Goal: Task Accomplishment & Management: Use online tool/utility

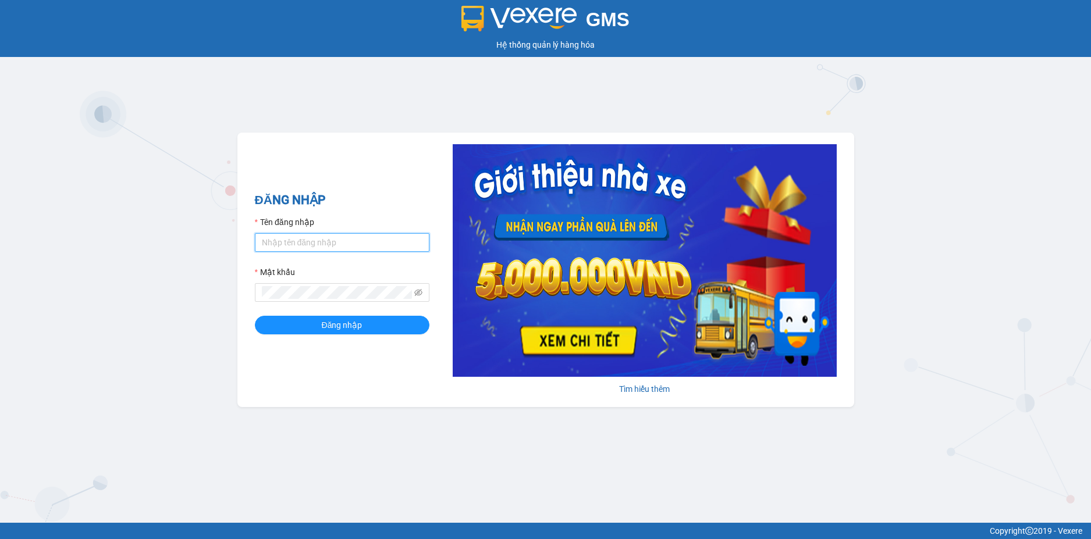
click at [354, 240] on input "Tên đăng nhập" at bounding box center [342, 242] width 175 height 19
type input "vphklinhsp.hkot"
click at [255, 316] on button "Đăng nhập" at bounding box center [342, 325] width 175 height 19
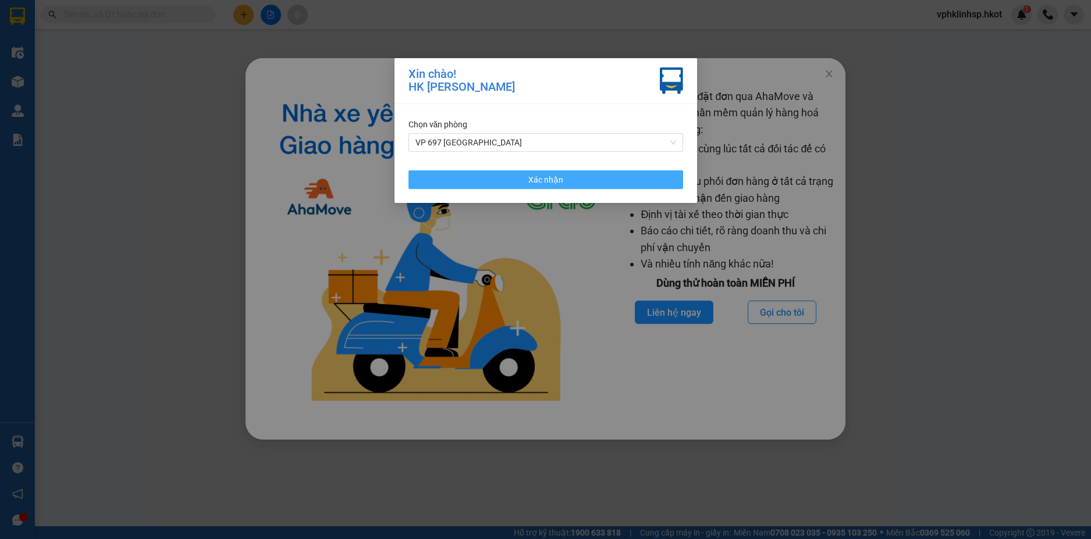
click at [571, 186] on button "Xác nhận" at bounding box center [545, 179] width 275 height 19
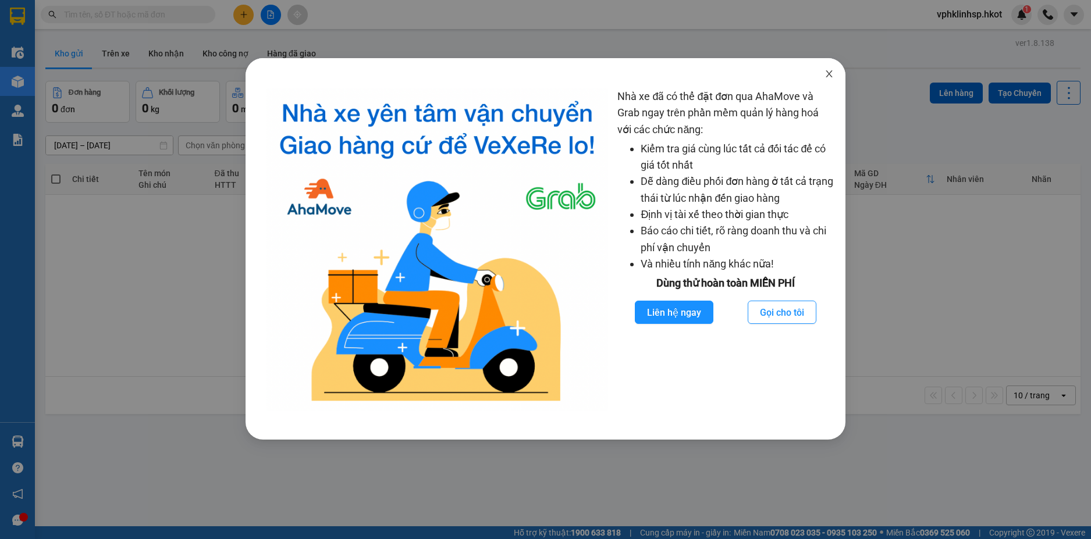
click at [825, 76] on icon "close" at bounding box center [828, 73] width 9 height 9
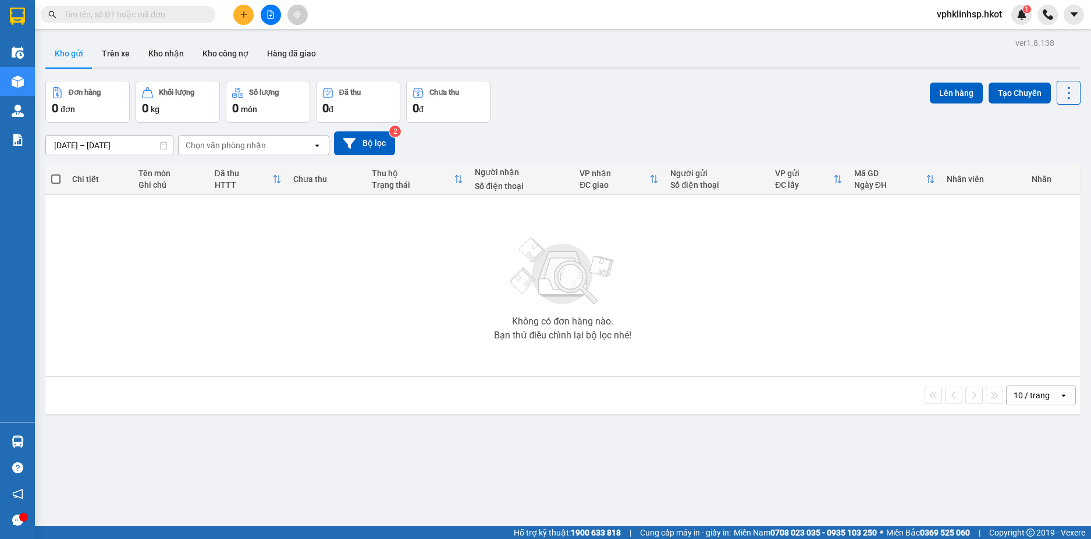
click at [245, 10] on button at bounding box center [243, 15] width 20 height 20
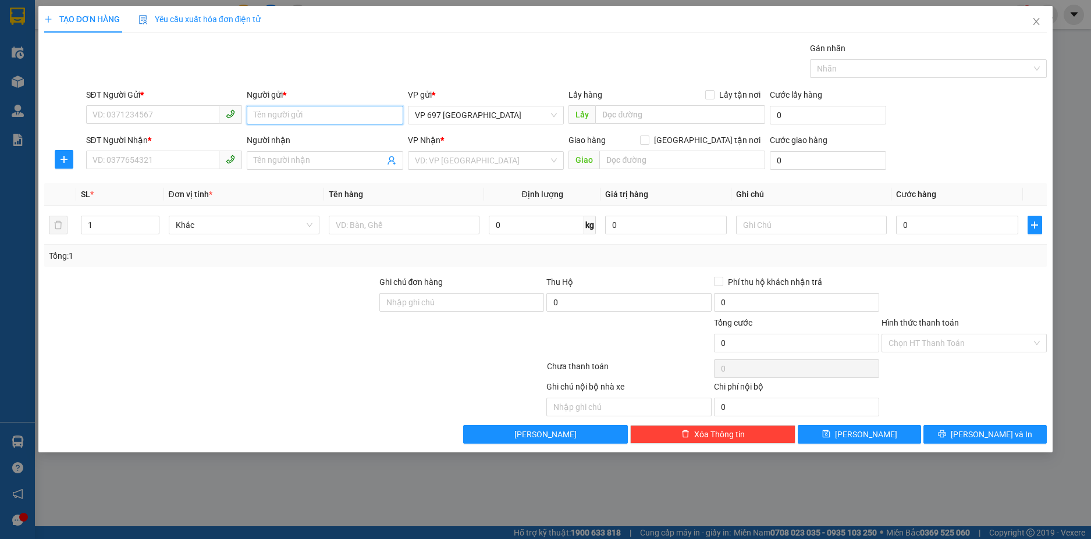
click at [280, 111] on input "Người gửi *" at bounding box center [325, 115] width 157 height 19
type input "[PERSON_NAME]"
click at [177, 107] on input "SĐT Người Gửi *" at bounding box center [153, 114] width 134 height 19
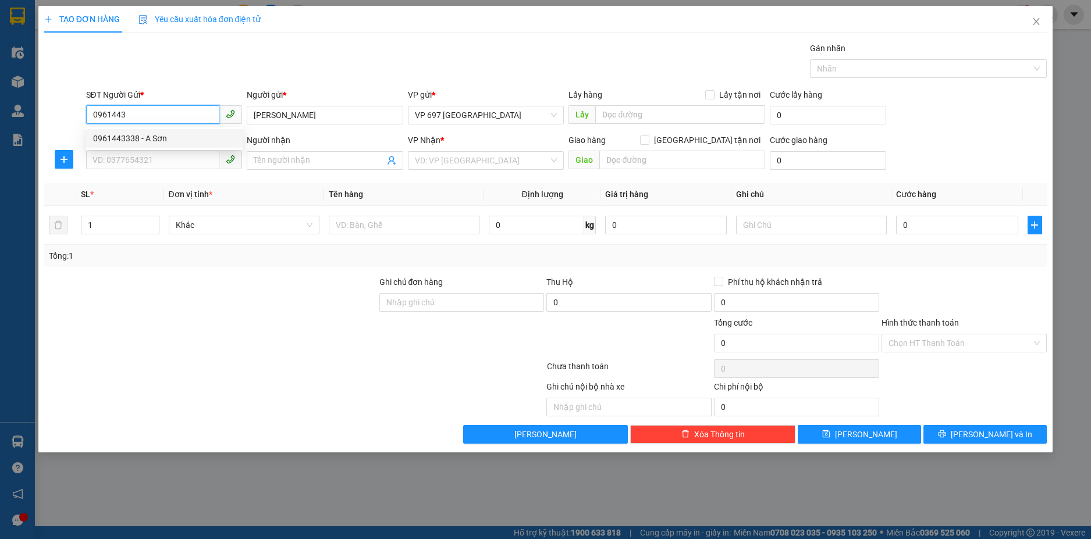
click at [158, 145] on div "0961443338 - A Sơn" at bounding box center [164, 138] width 157 height 19
type input "0961443338"
type input "A Sơn"
type input "0961443338"
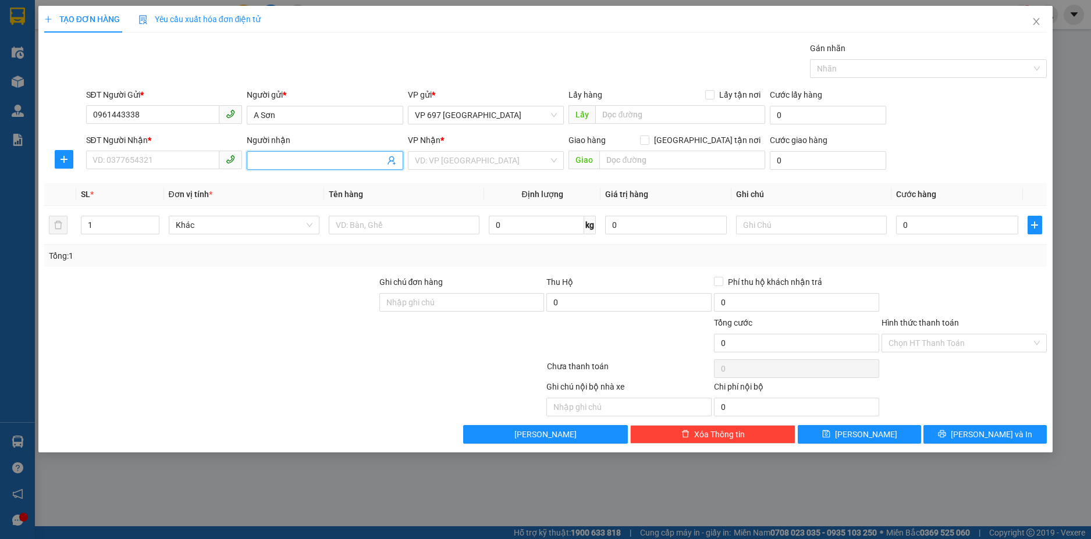
click at [288, 163] on input "Người nhận" at bounding box center [319, 160] width 131 height 13
type input "[PERSON_NAME]"
click at [102, 158] on input "SĐT Người Nhận *" at bounding box center [153, 160] width 134 height 19
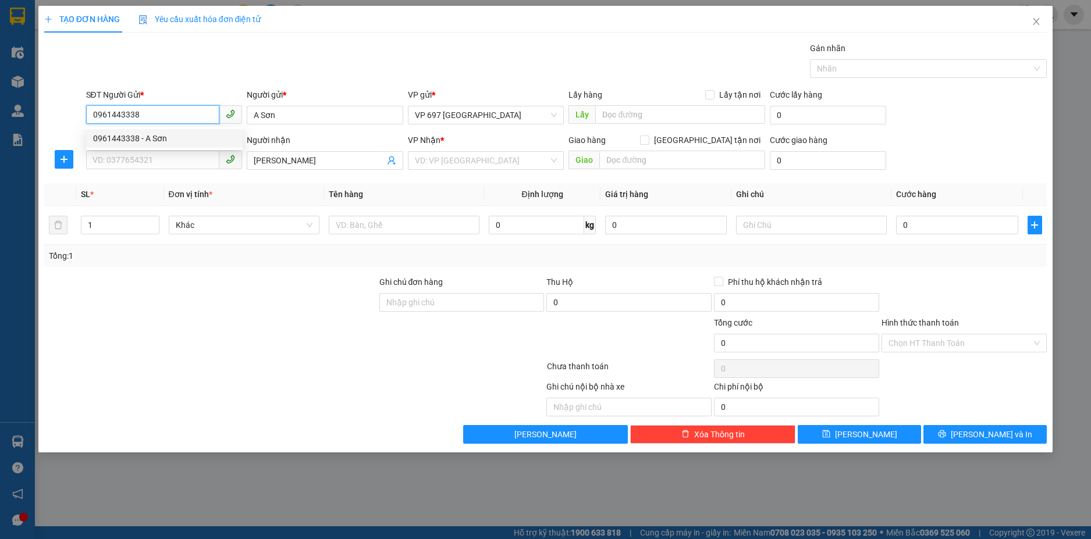
drag, startPoint x: 143, startPoint y: 114, endPoint x: 94, endPoint y: 112, distance: 48.9
click at [94, 112] on input "0961443338" at bounding box center [153, 114] width 134 height 19
click at [144, 157] on input "SĐT Người Nhận *" at bounding box center [153, 160] width 134 height 19
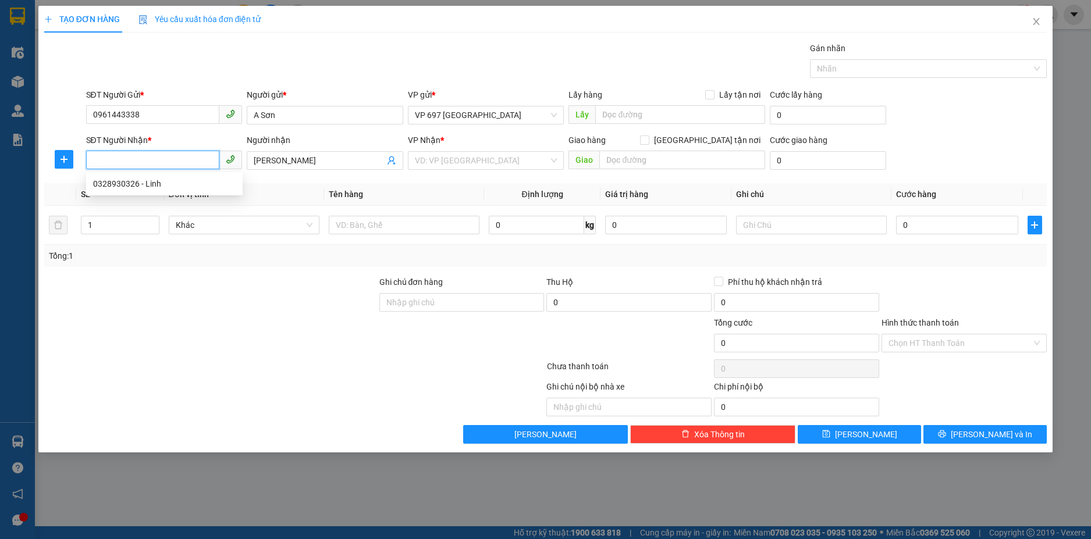
paste input "0961443338"
type input "0961443338"
click at [515, 161] on input "search" at bounding box center [482, 160] width 134 height 17
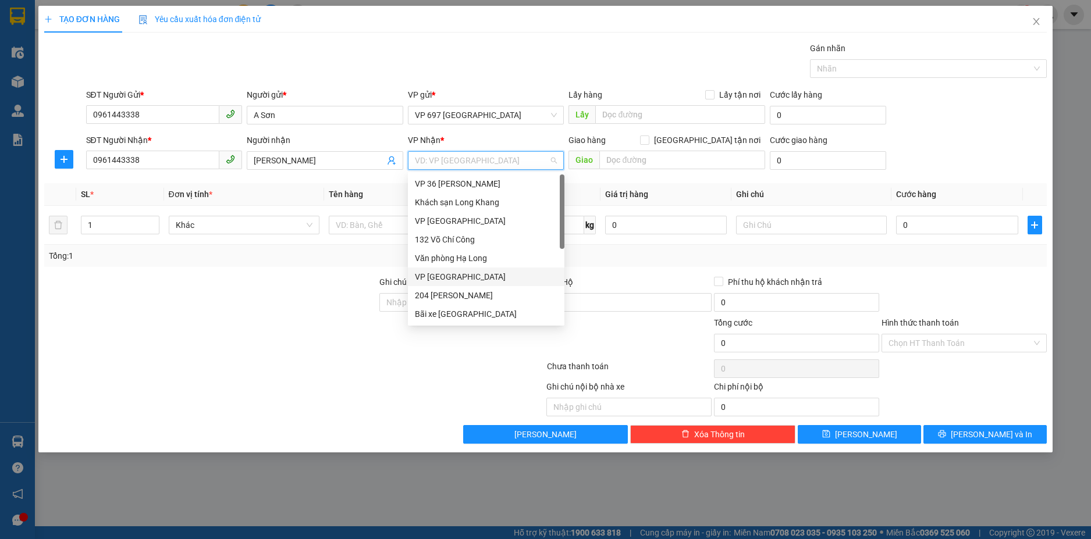
scroll to position [107, 0]
click at [440, 316] on div "70 [PERSON_NAME]" at bounding box center [486, 318] width 143 height 13
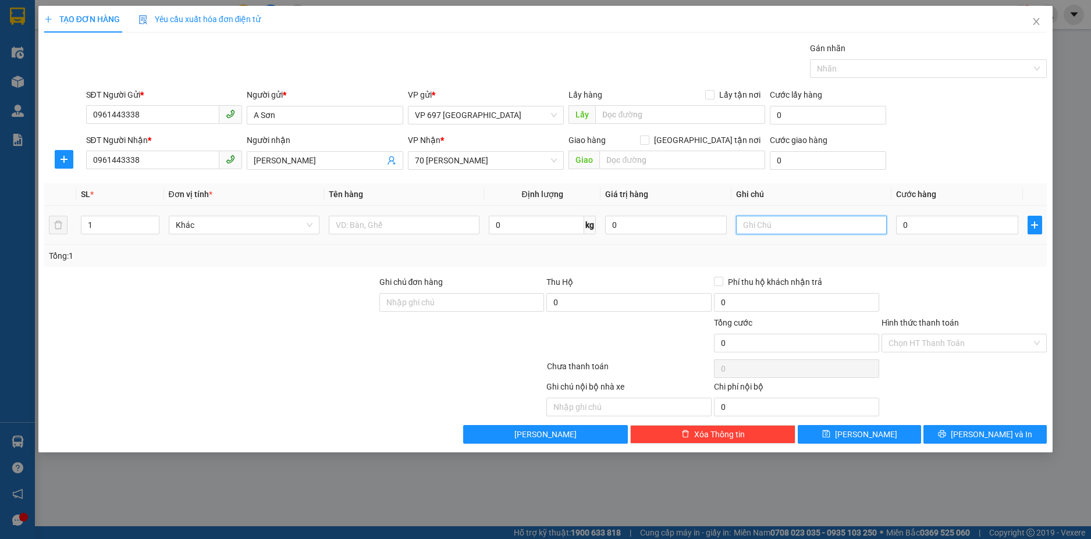
click at [770, 230] on input "text" at bounding box center [811, 225] width 151 height 19
type input "[PHONE_NUMBER]"
click at [943, 229] on input "0" at bounding box center [957, 225] width 122 height 19
type input "5"
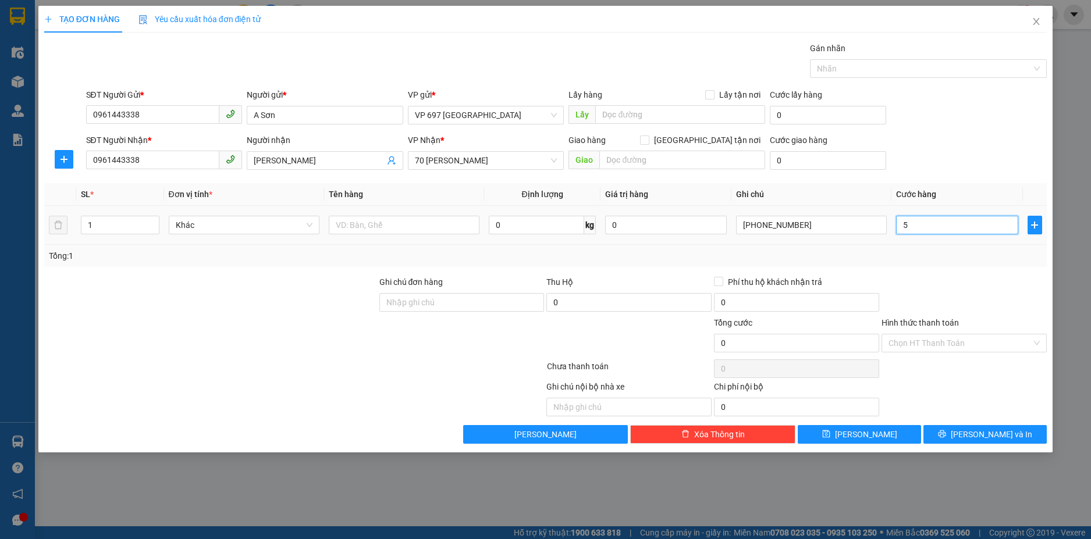
type input "5"
type input "50"
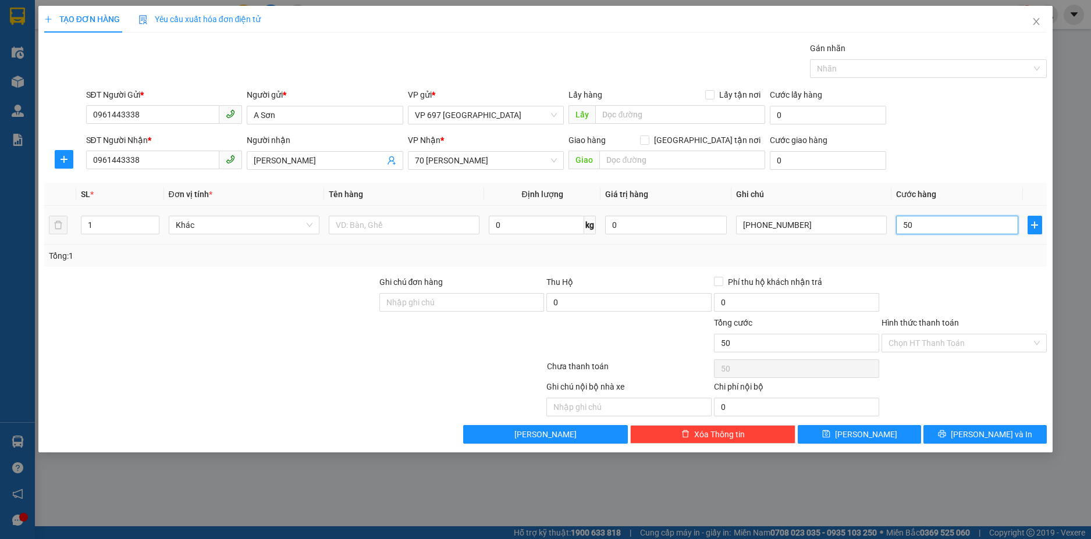
type input "500"
type input "5.000"
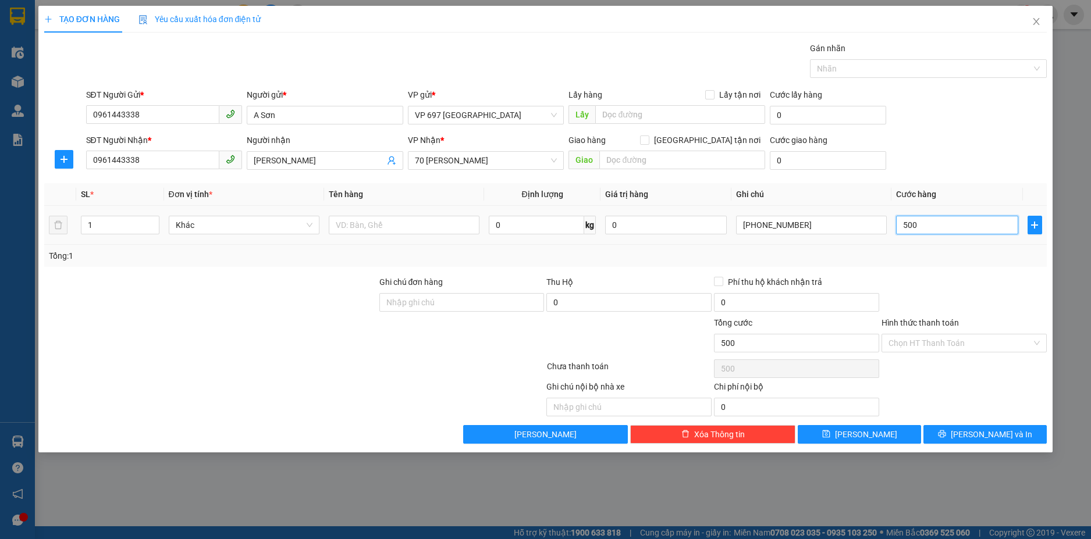
type input "5.000"
type input "50.000"
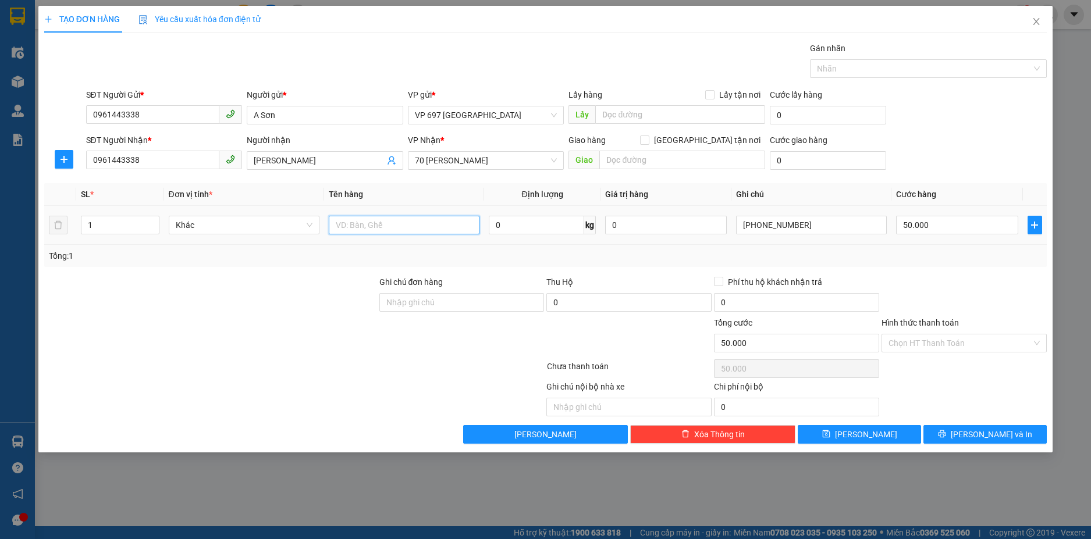
click at [414, 220] on input "text" at bounding box center [404, 225] width 151 height 19
type input "d"
type input "đồ dùng cá nhân"
click at [918, 278] on div at bounding box center [964, 296] width 168 height 41
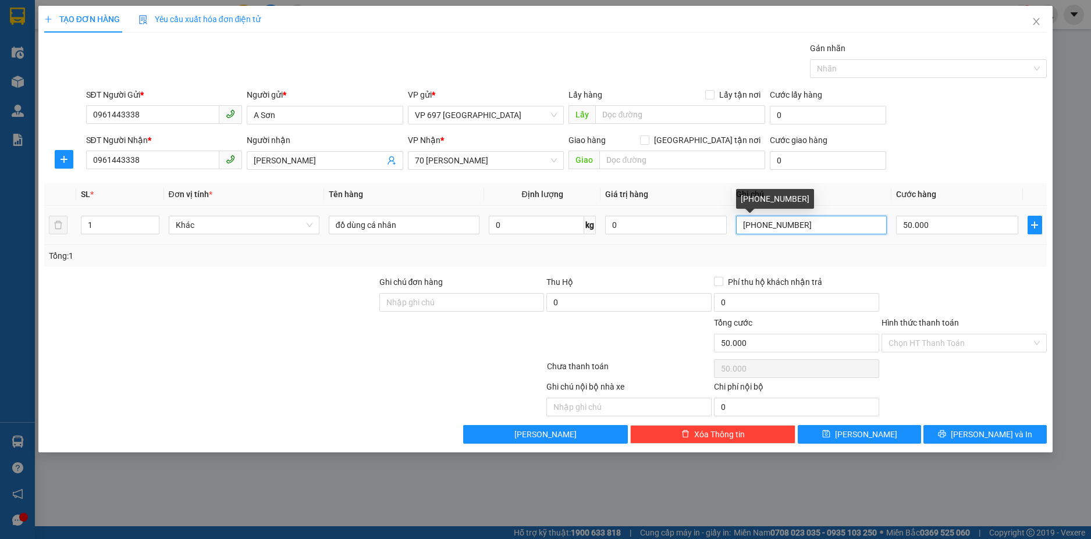
click at [822, 219] on input "[PHONE_NUMBER]" at bounding box center [811, 225] width 151 height 19
click at [742, 225] on input "[PHONE_NUMBER]" at bounding box center [811, 225] width 151 height 19
click at [741, 226] on input "[PHONE_NUMBER]" at bounding box center [811, 225] width 151 height 19
type input "whatsapp khách [PHONE_NUMBER]"
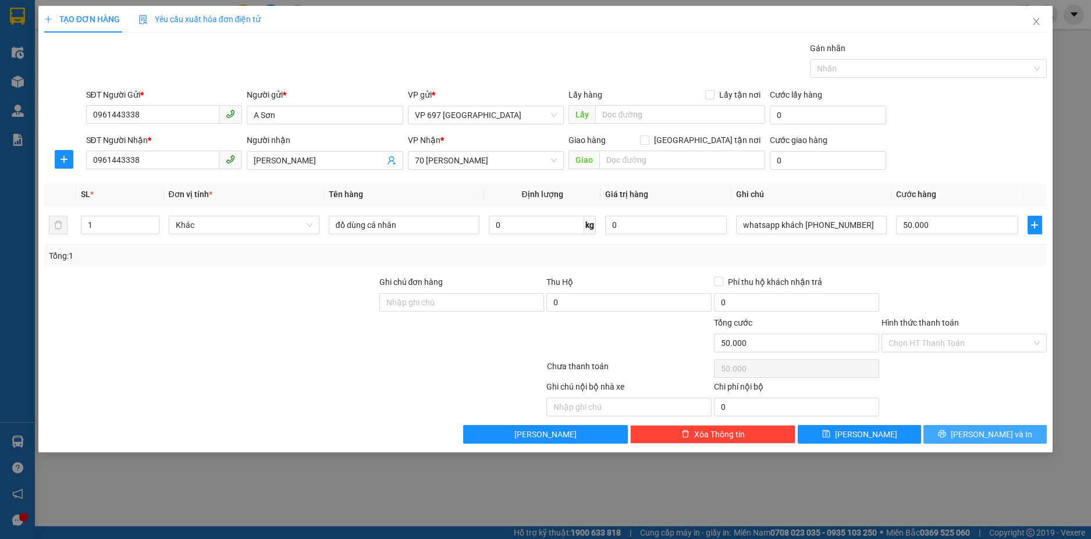
click at [957, 439] on button "[PERSON_NAME] và In" at bounding box center [984, 434] width 123 height 19
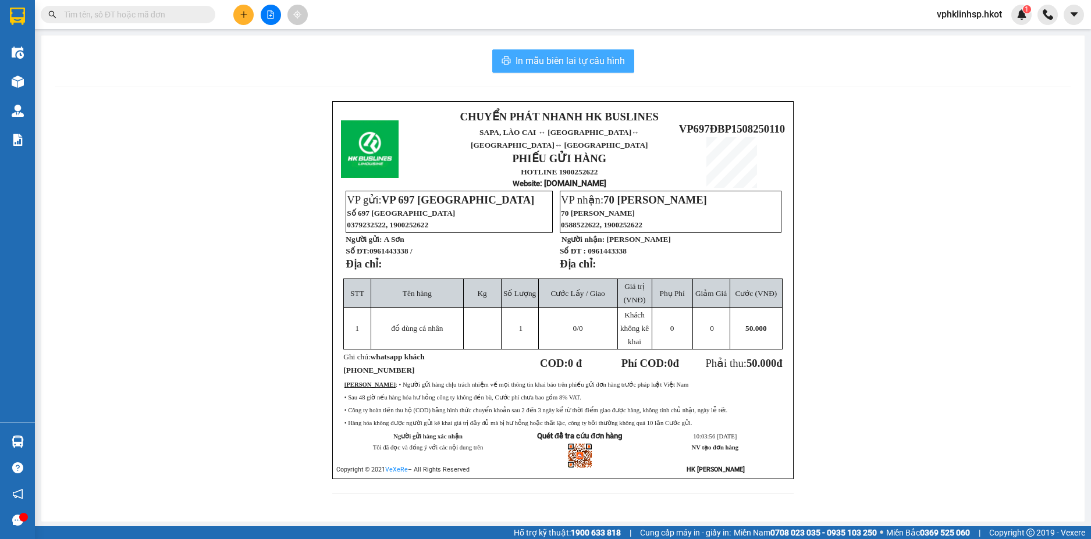
click at [575, 62] on span "In mẫu biên lai tự cấu hình" at bounding box center [570, 61] width 109 height 15
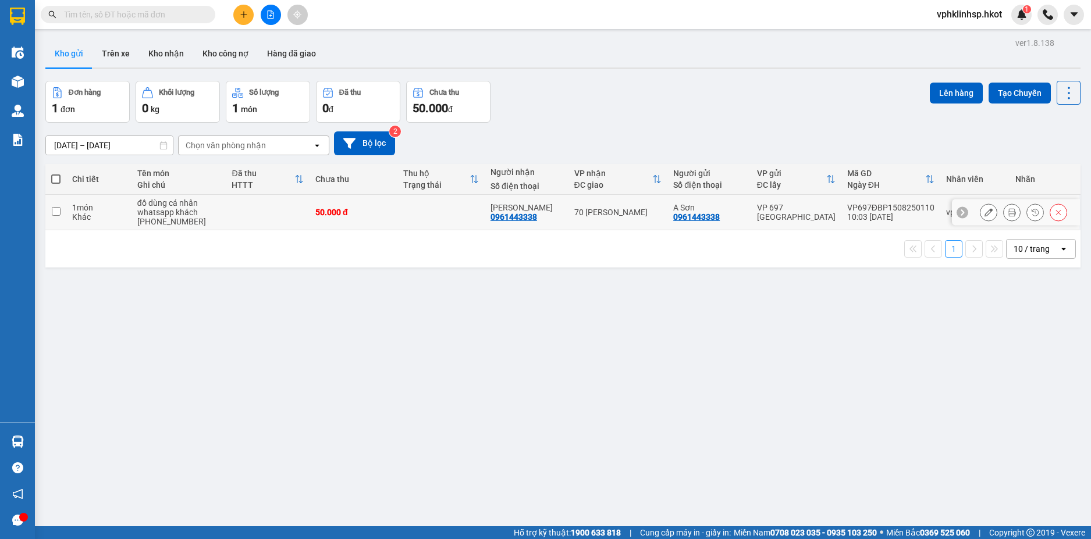
click at [428, 213] on td at bounding box center [440, 212] width 87 height 35
checkbox input "true"
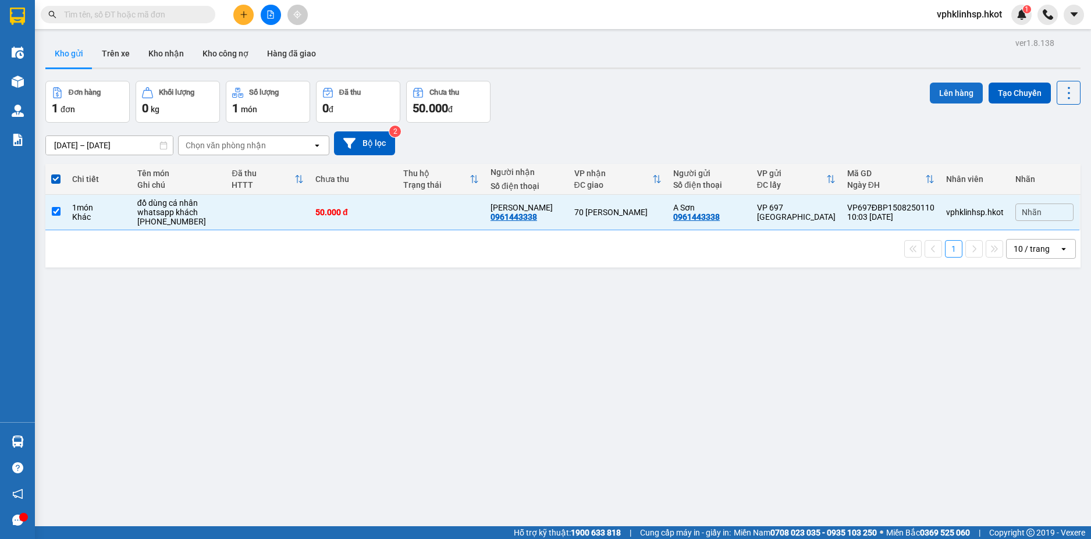
click at [952, 99] on button "Lên hàng" at bounding box center [956, 93] width 53 height 21
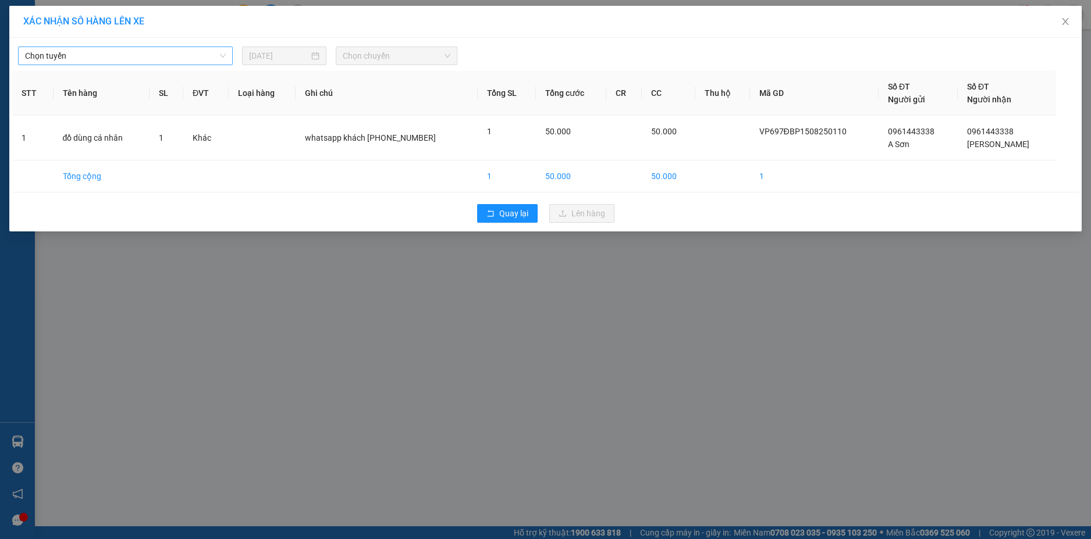
click at [203, 59] on span "Chọn tuyến" at bounding box center [125, 55] width 201 height 17
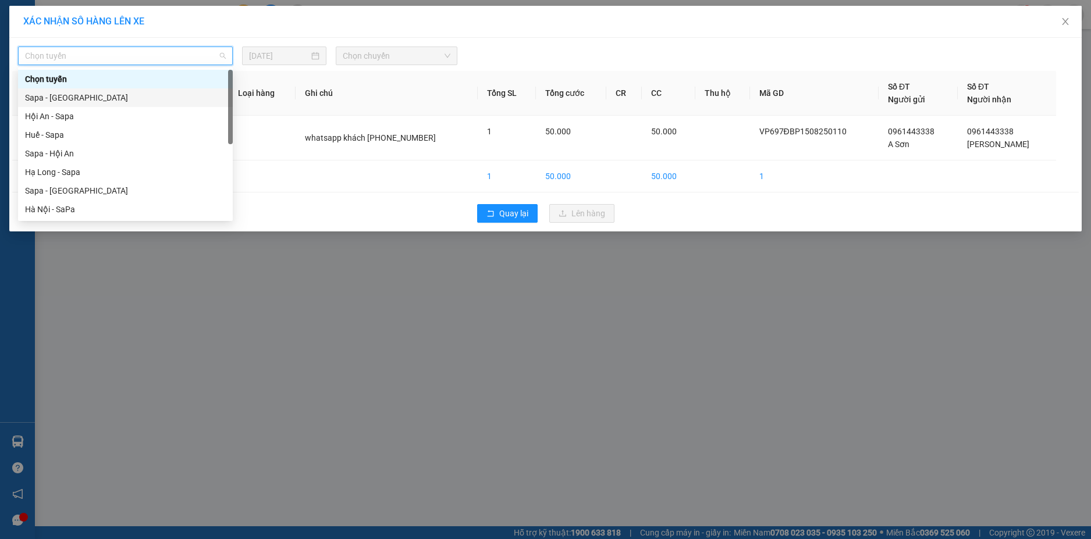
click at [122, 94] on div "Sapa - [GEOGRAPHIC_DATA]" at bounding box center [125, 97] width 201 height 13
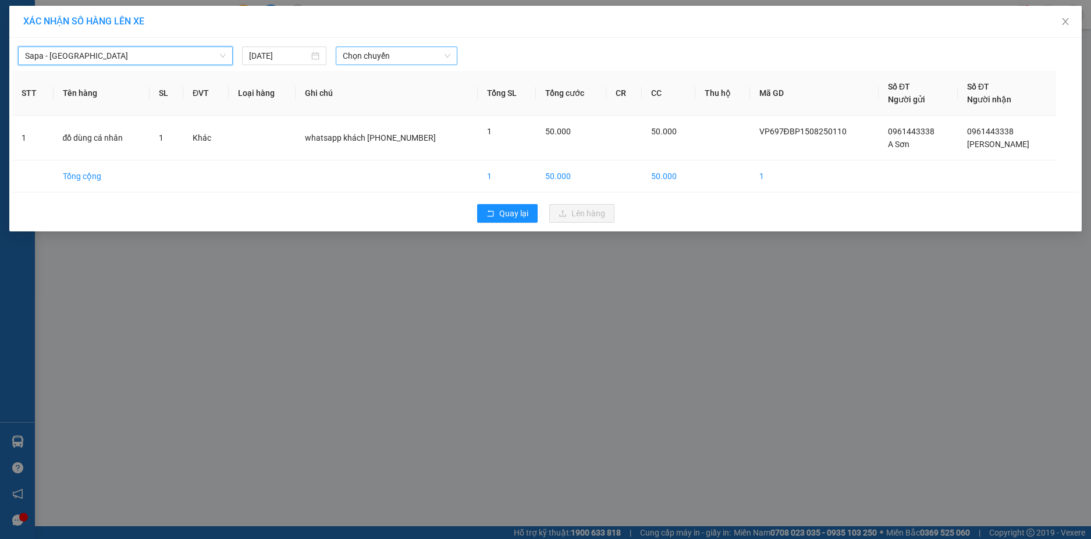
click at [380, 55] on span "Chọn chuyến" at bounding box center [397, 55] width 108 height 17
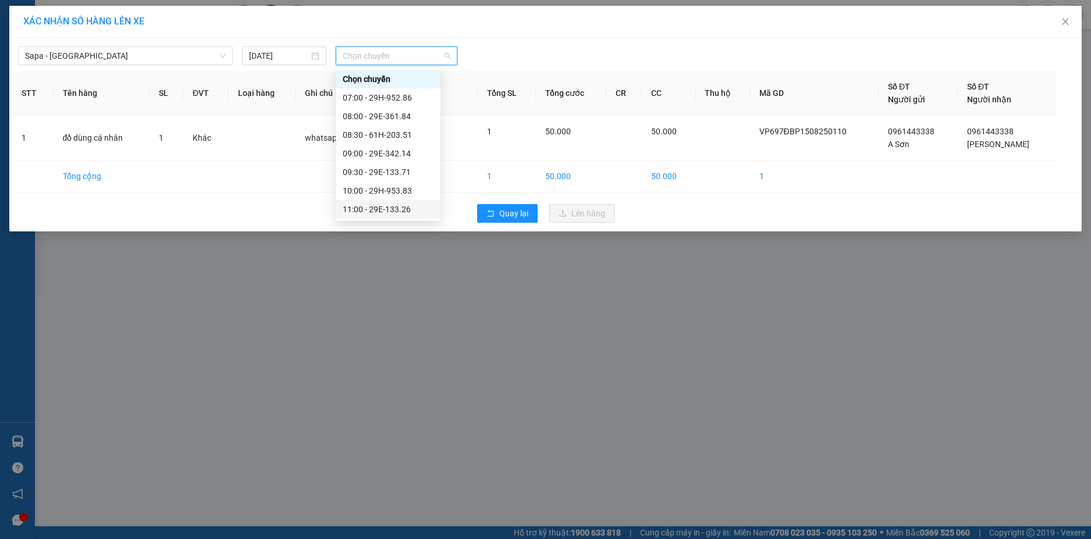
click at [365, 207] on div "11:00 - 29E-133.26" at bounding box center [388, 209] width 91 height 13
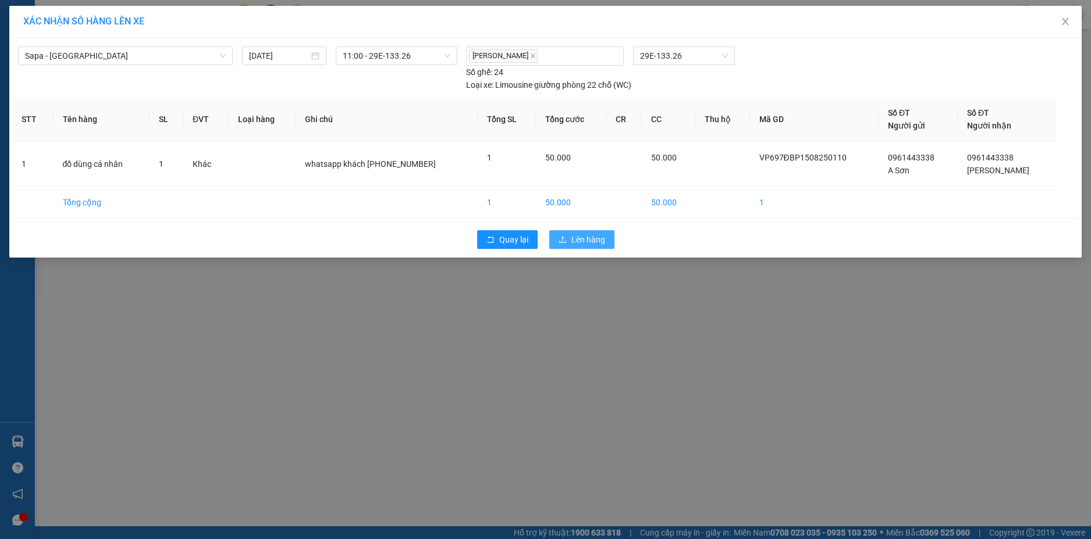
click at [574, 240] on span "Lên hàng" at bounding box center [588, 239] width 34 height 13
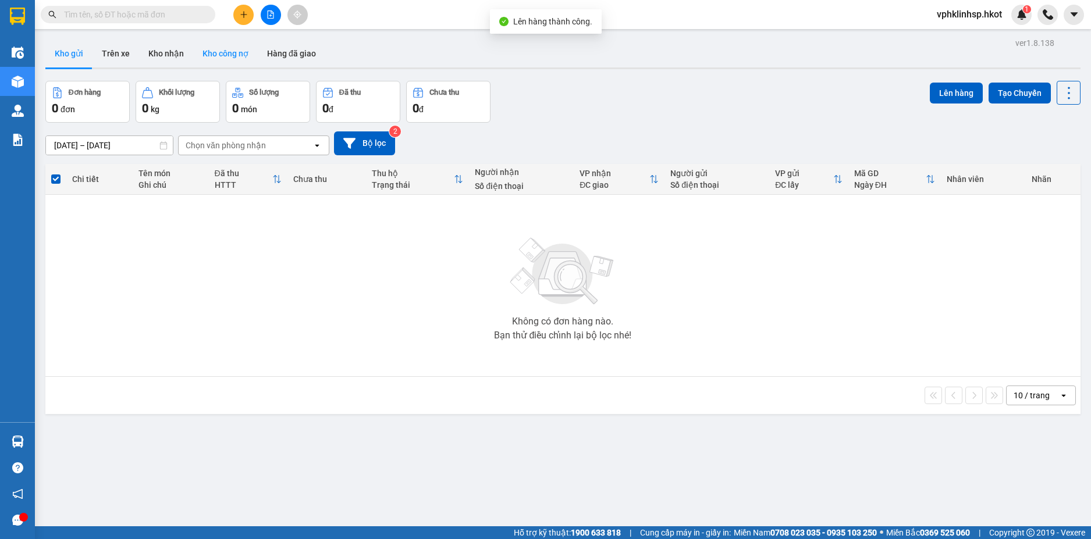
click at [233, 48] on button "Kho công nợ" at bounding box center [225, 54] width 65 height 28
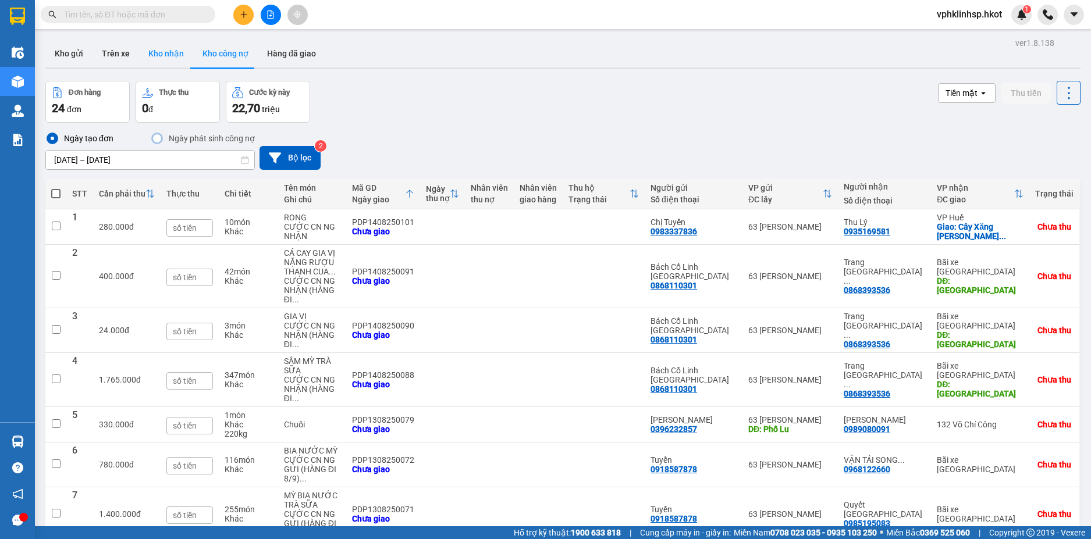
click at [166, 55] on button "Kho nhận" at bounding box center [166, 54] width 54 height 28
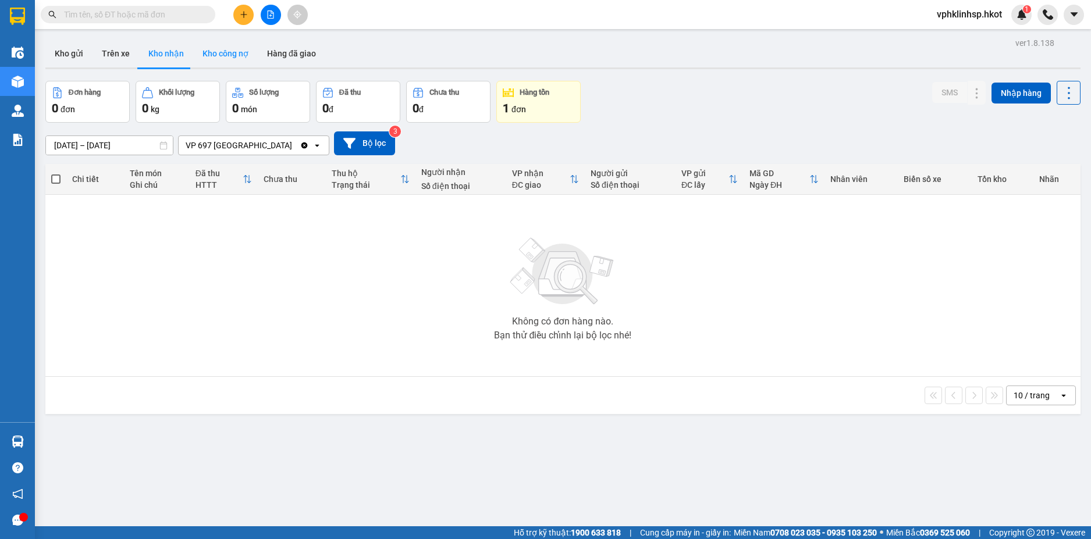
click at [246, 58] on button "Kho công nợ" at bounding box center [225, 54] width 65 height 28
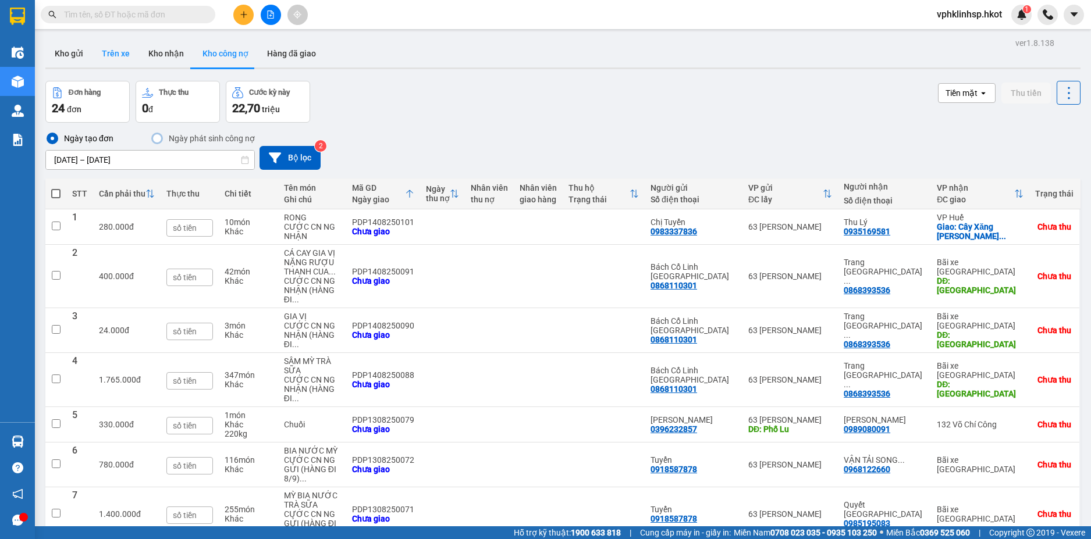
click at [102, 57] on button "Trên xe" at bounding box center [116, 54] width 47 height 28
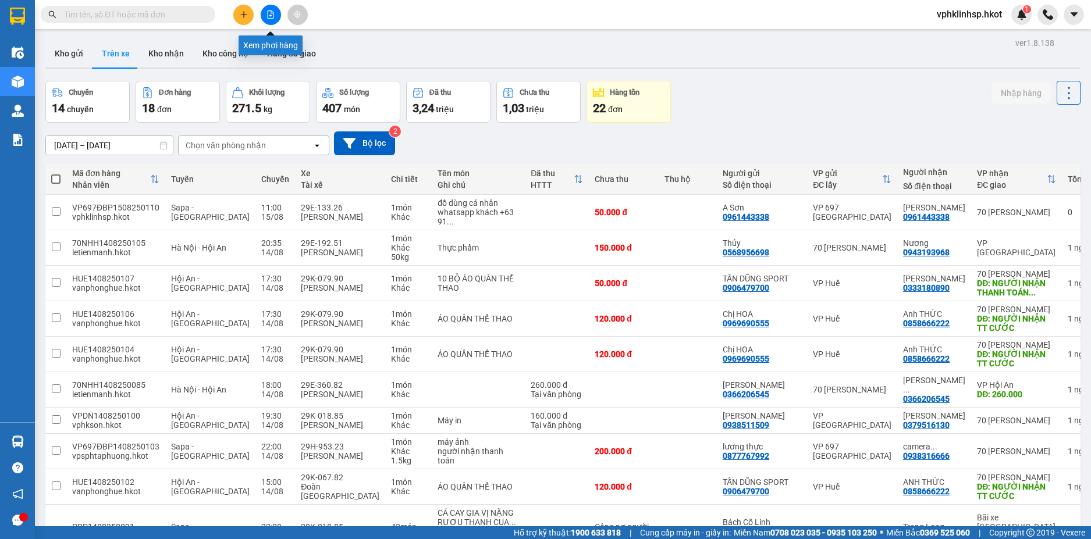
click at [272, 8] on button at bounding box center [271, 15] width 20 height 20
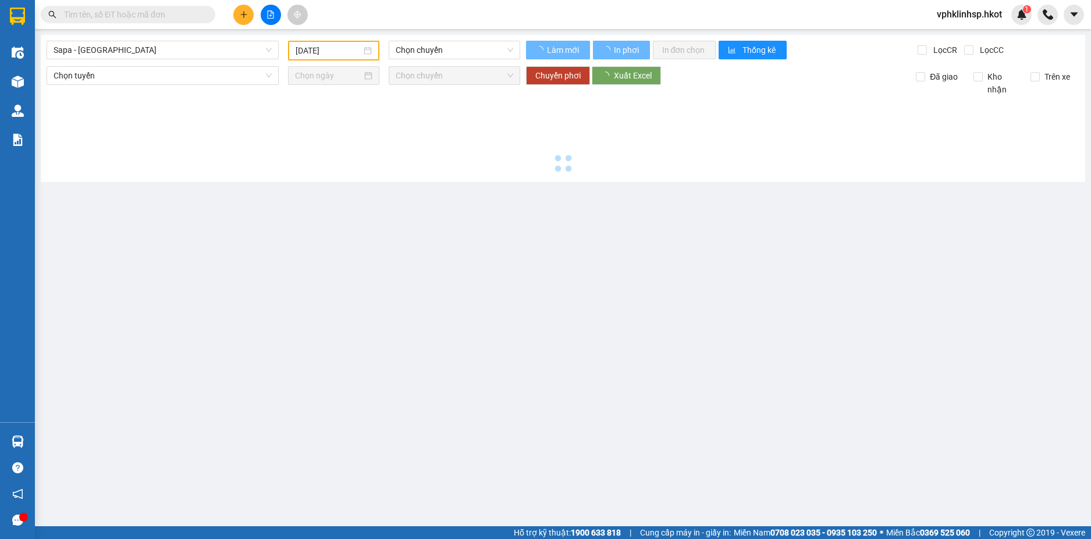
type input "[DATE]"
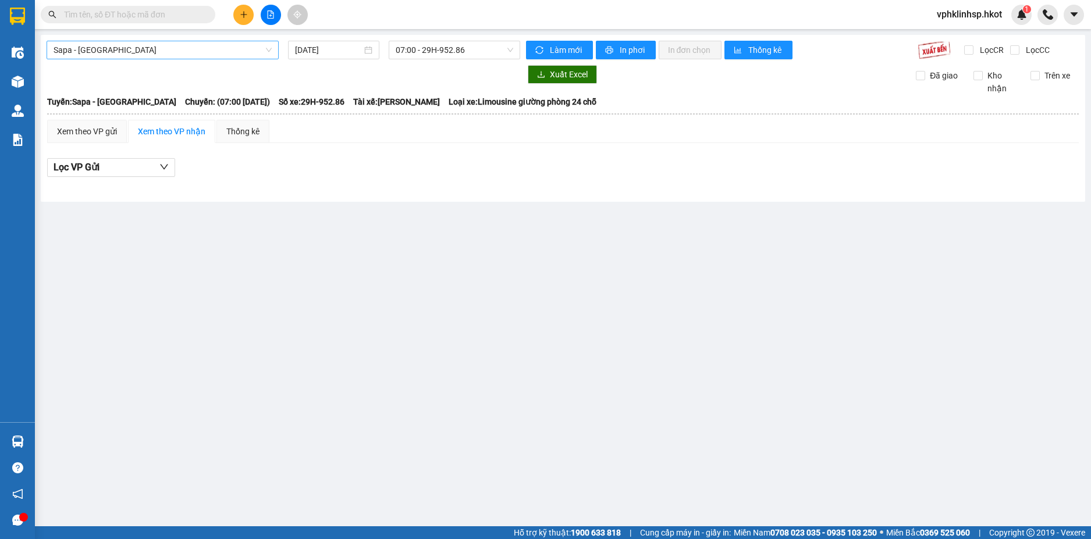
click at [154, 51] on span "Sapa - [GEOGRAPHIC_DATA]" at bounding box center [163, 49] width 218 height 17
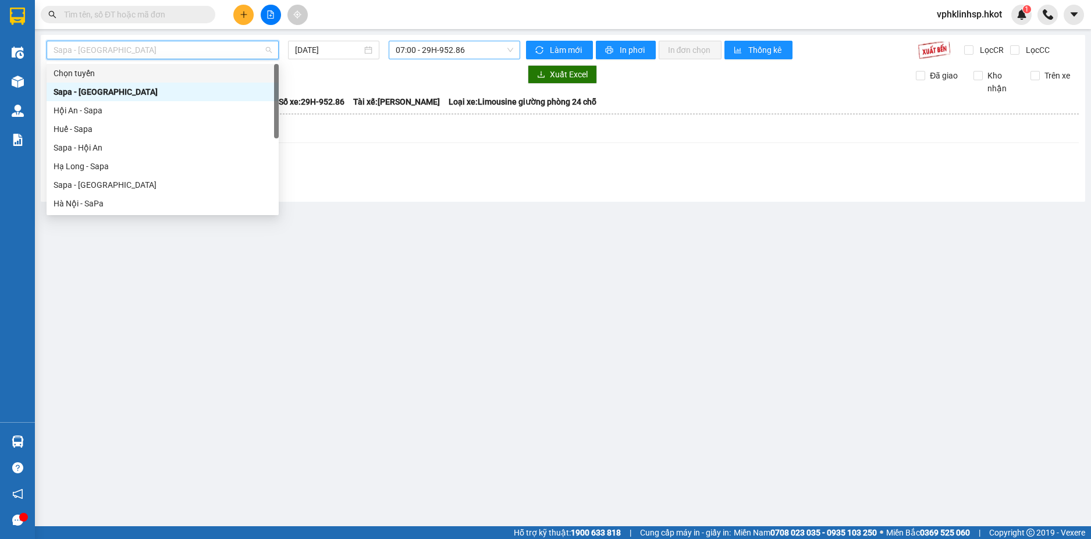
click at [420, 47] on span "07:00 - 29H-952.86" at bounding box center [455, 49] width 118 height 17
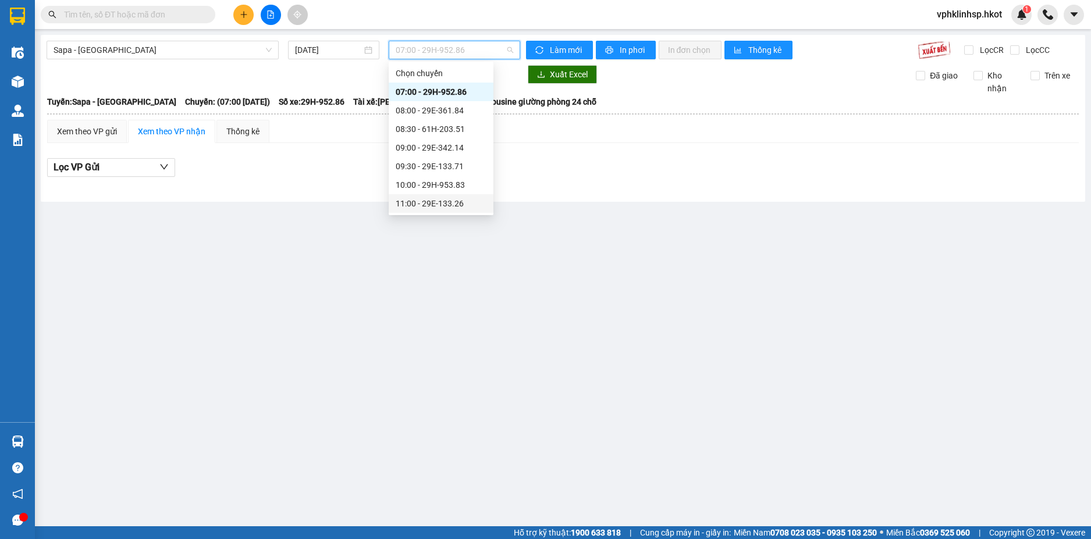
click at [410, 206] on div "11:00 - 29E-133.26" at bounding box center [441, 203] width 91 height 13
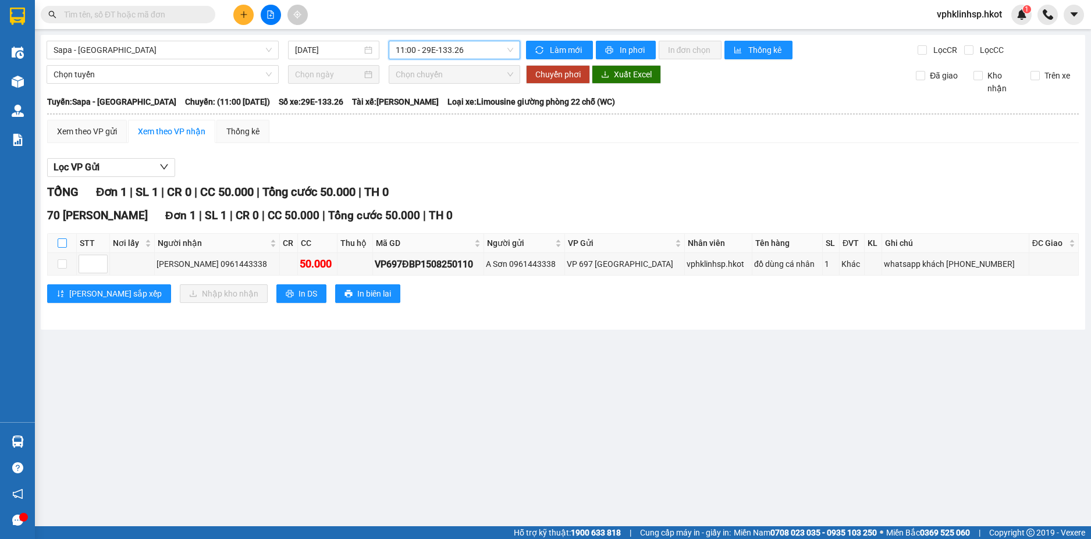
click at [62, 248] on input "checkbox" at bounding box center [62, 243] width 9 height 9
checkbox input "true"
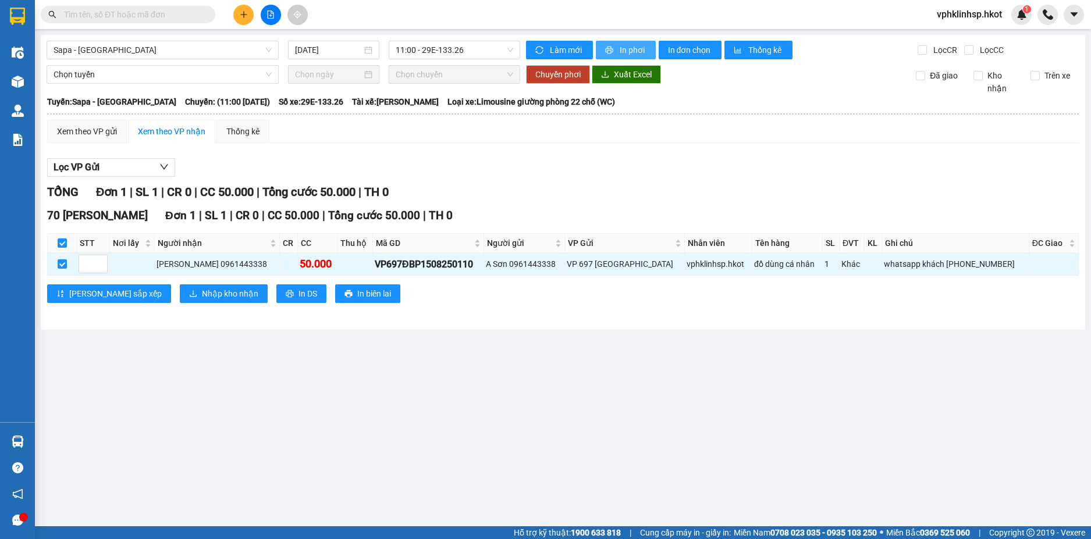
click at [623, 48] on span "In phơi" at bounding box center [633, 50] width 27 height 13
